Goal: Information Seeking & Learning: Learn about a topic

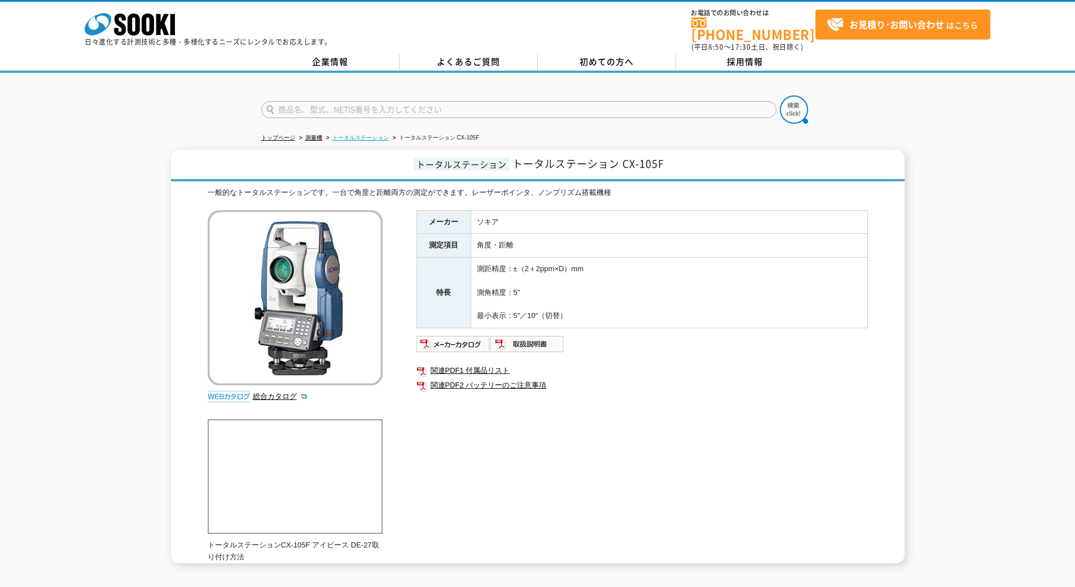
click at [365, 134] on link "トータルステーション" at bounding box center [361, 137] width 56 height 6
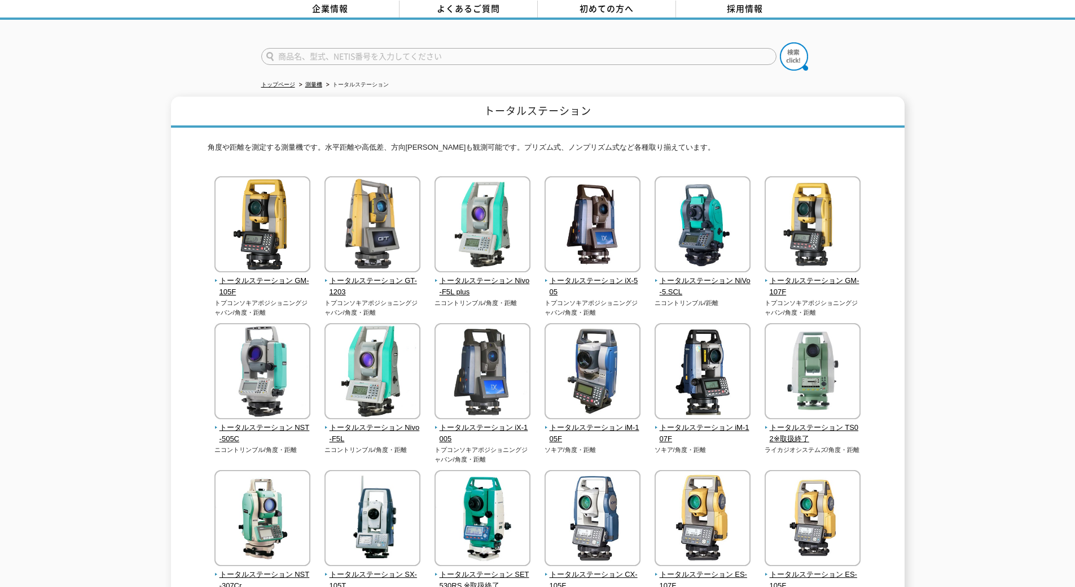
scroll to position [38, 0]
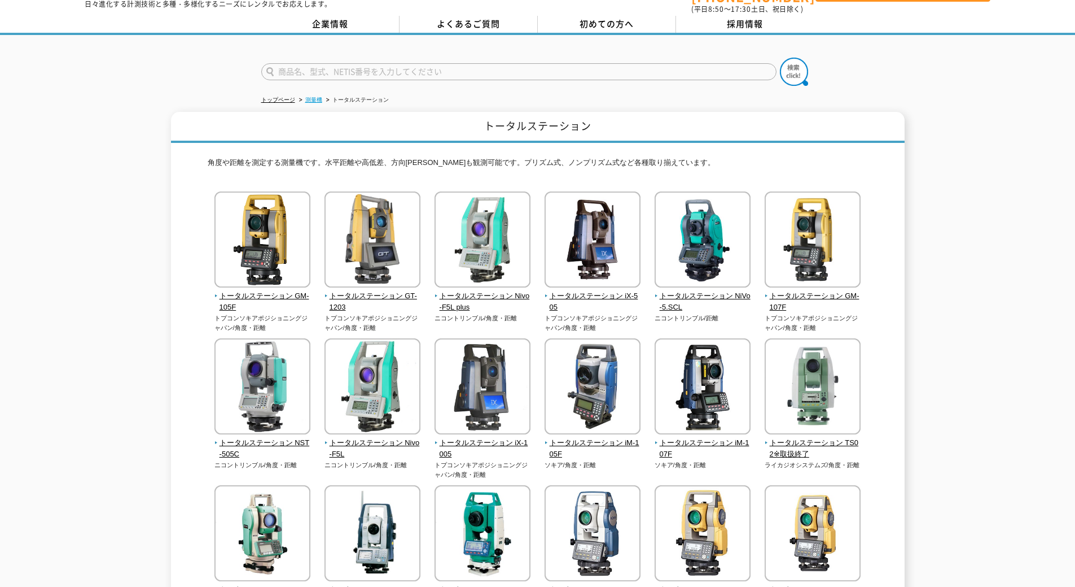
click at [314, 97] on link "測量機" at bounding box center [313, 100] width 17 height 6
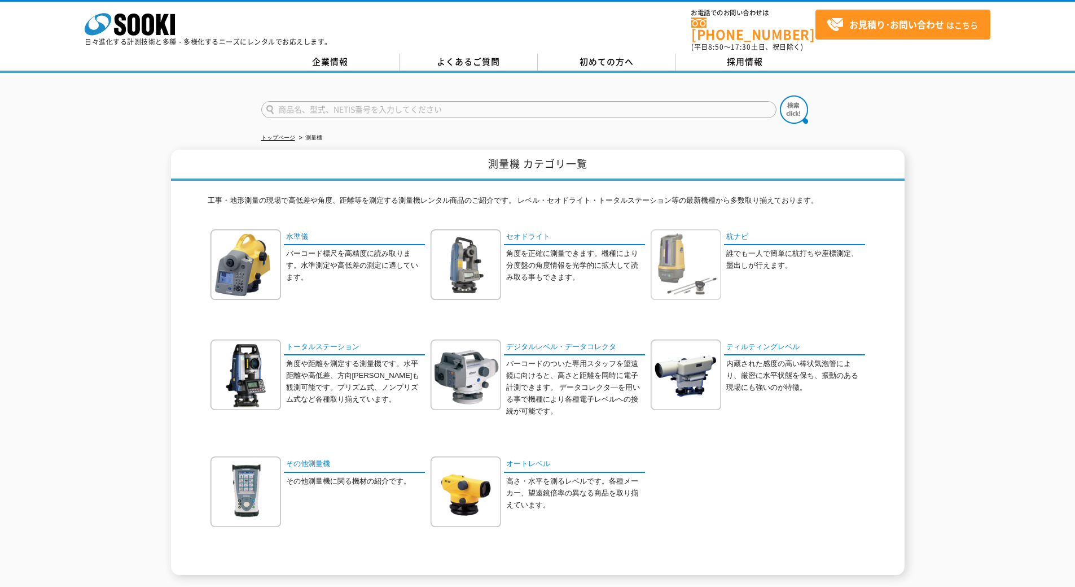
click at [681, 250] on img at bounding box center [686, 264] width 71 height 71
click at [542, 459] on link "オートレベル" at bounding box center [574, 464] width 141 height 16
click at [527, 233] on link "セオドライト" at bounding box center [574, 237] width 141 height 16
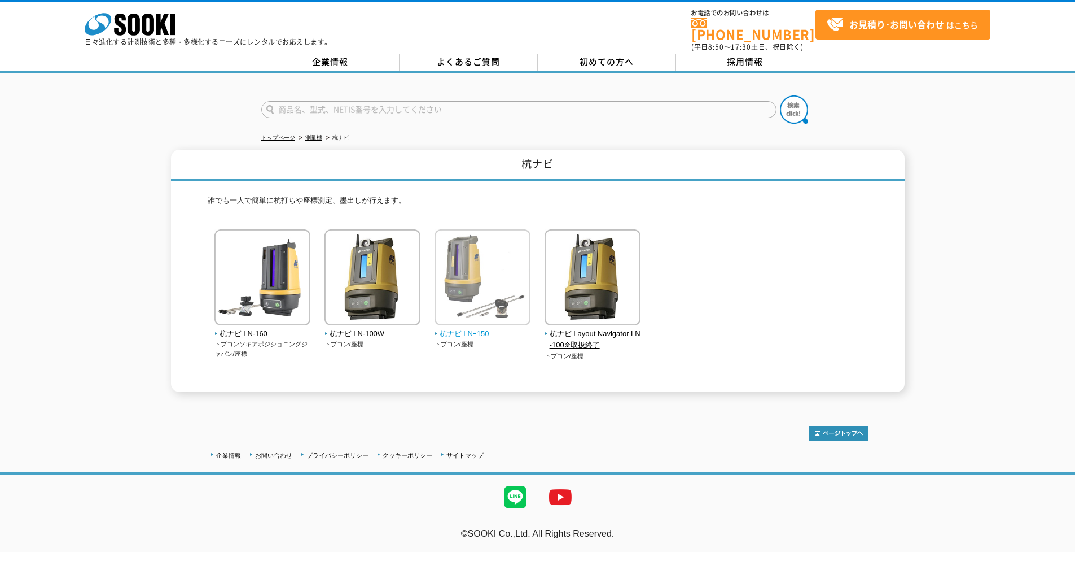
click at [461, 328] on span "杭ナビ LNｰ150" at bounding box center [483, 334] width 97 height 12
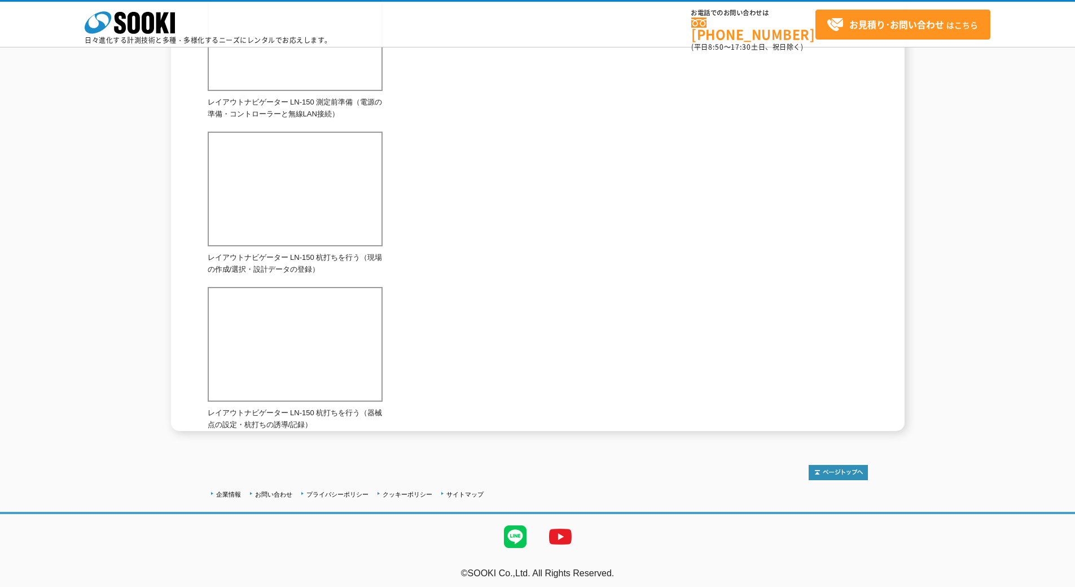
scroll to position [551, 0]
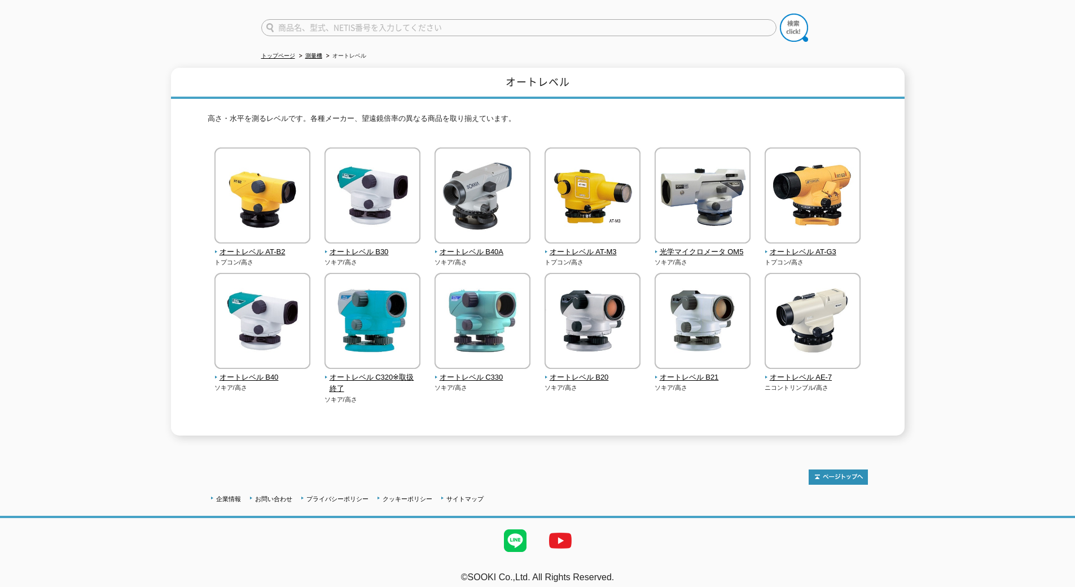
scroll to position [84, 0]
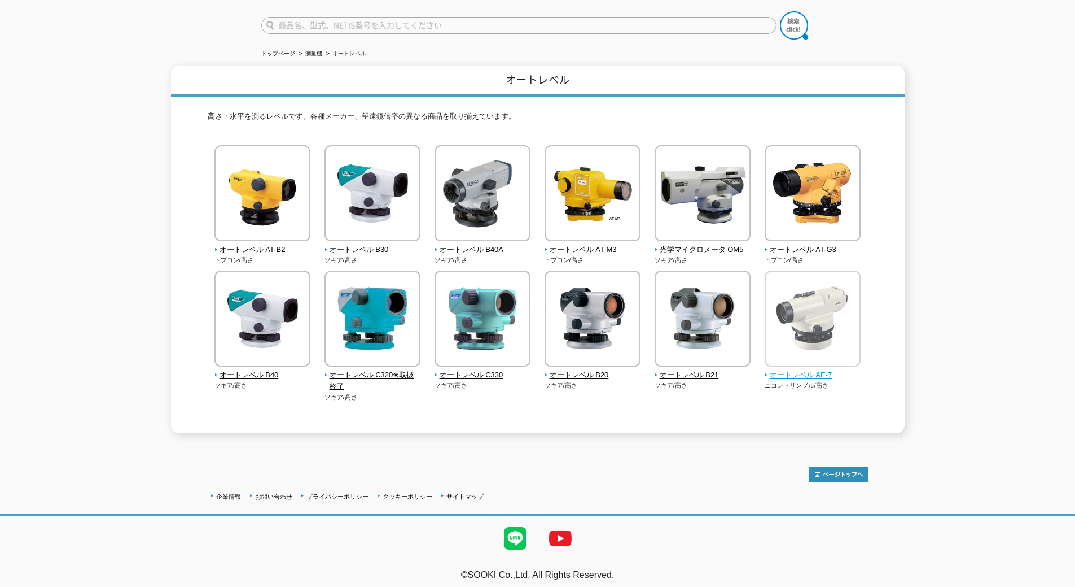
click at [815, 373] on span "オートレベル AE-7" at bounding box center [813, 375] width 97 height 12
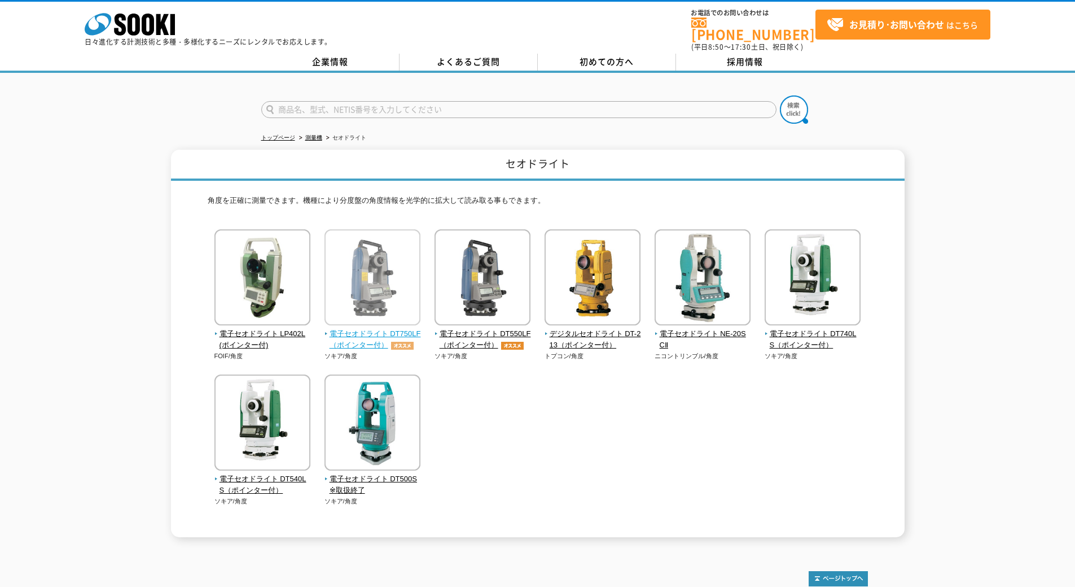
click at [417, 345] on span "電子セオドライト DT750LF（ポインター付）" at bounding box center [373, 340] width 97 height 24
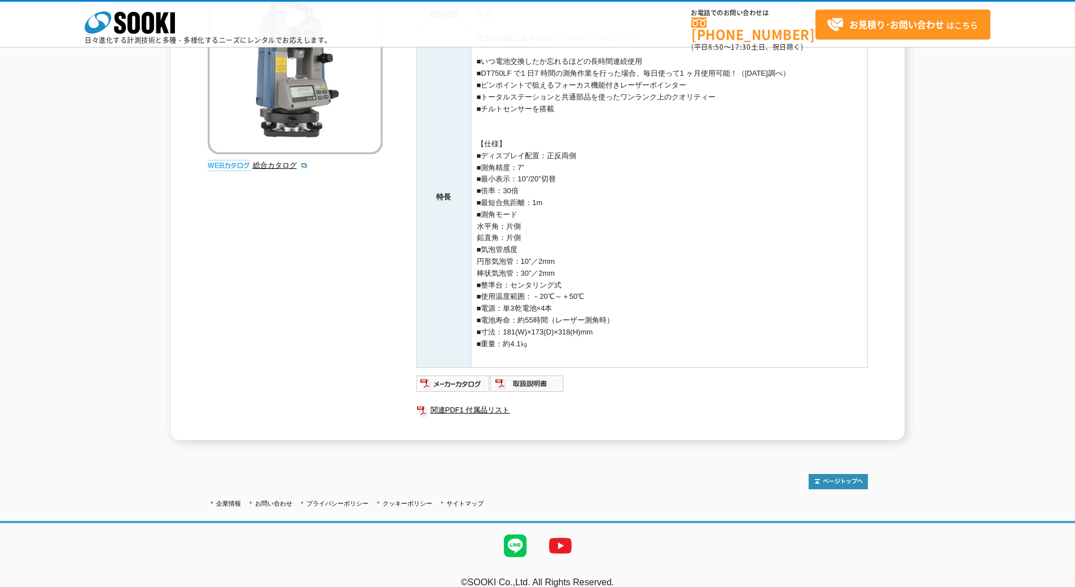
scroll to position [193, 0]
